Goal: Find contact information: Find contact information

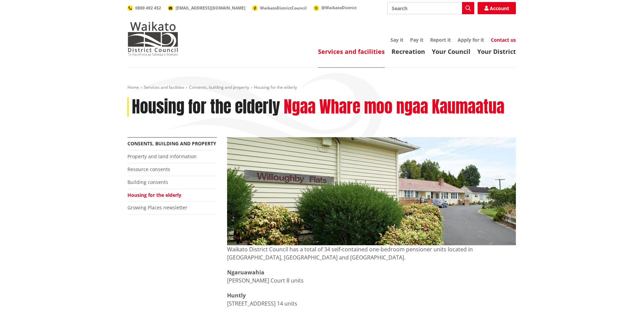
click at [507, 40] on link "Contact us" at bounding box center [502, 40] width 25 height 6
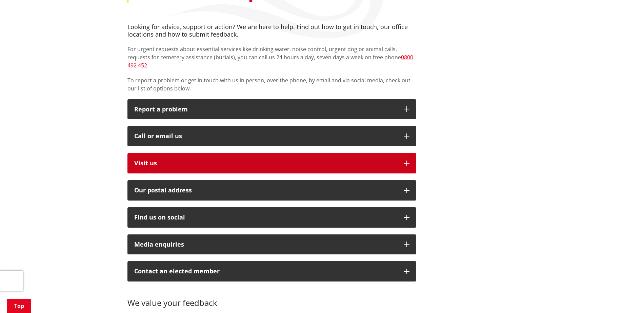
scroll to position [135, 0]
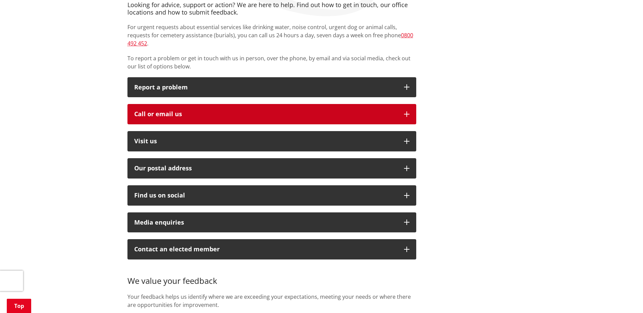
click at [196, 104] on button "Call or email us" at bounding box center [271, 114] width 289 height 20
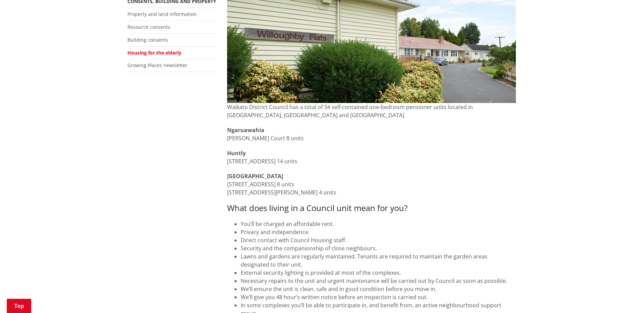
scroll to position [203, 0]
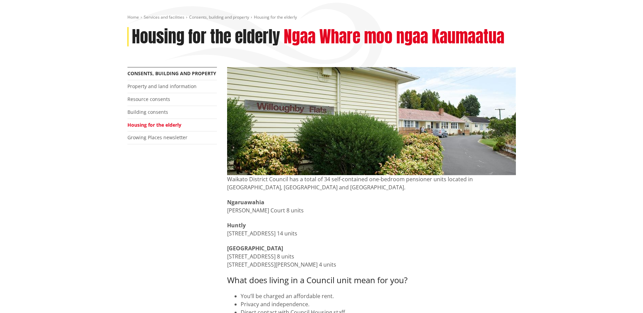
scroll to position [68, 0]
